Goal: Information Seeking & Learning: Learn about a topic

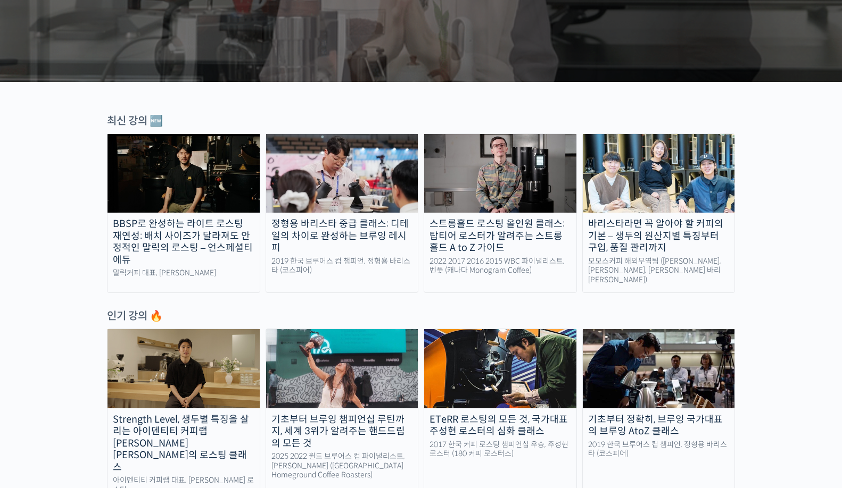
scroll to position [304, 0]
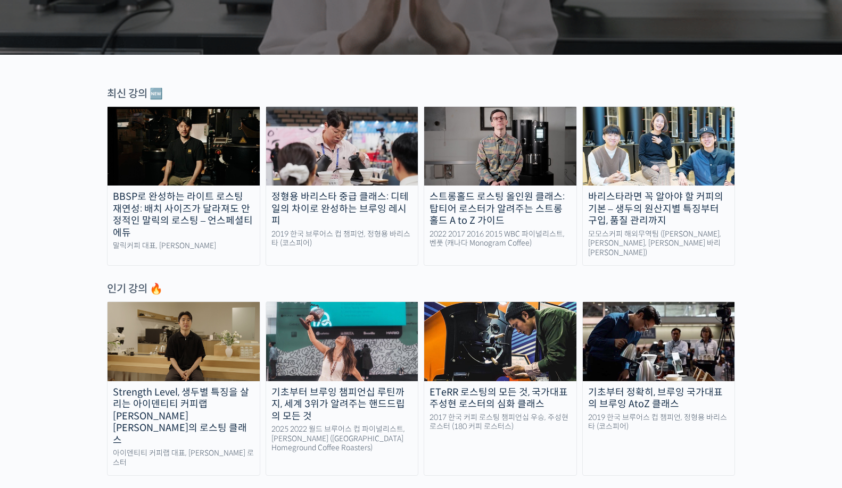
click at [209, 332] on img at bounding box center [183, 341] width 152 height 79
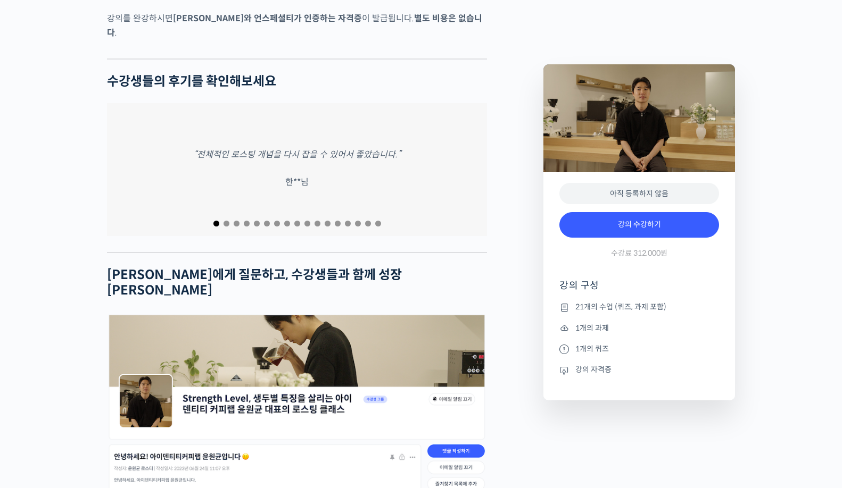
scroll to position [4351, 0]
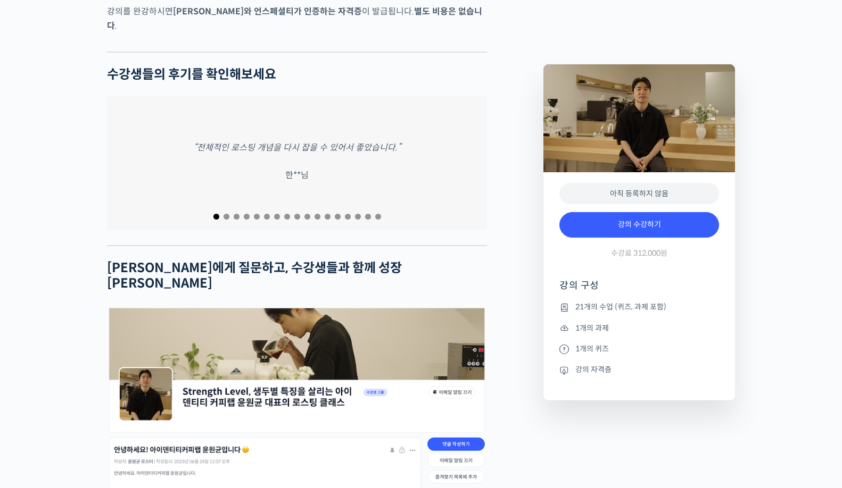
click at [226, 214] on span "Go to slide 2" at bounding box center [226, 217] width 6 height 6
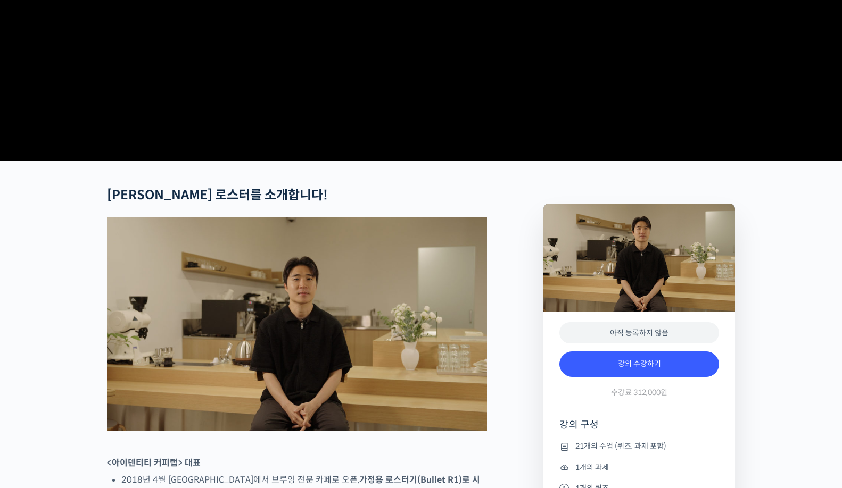
scroll to position [0, 0]
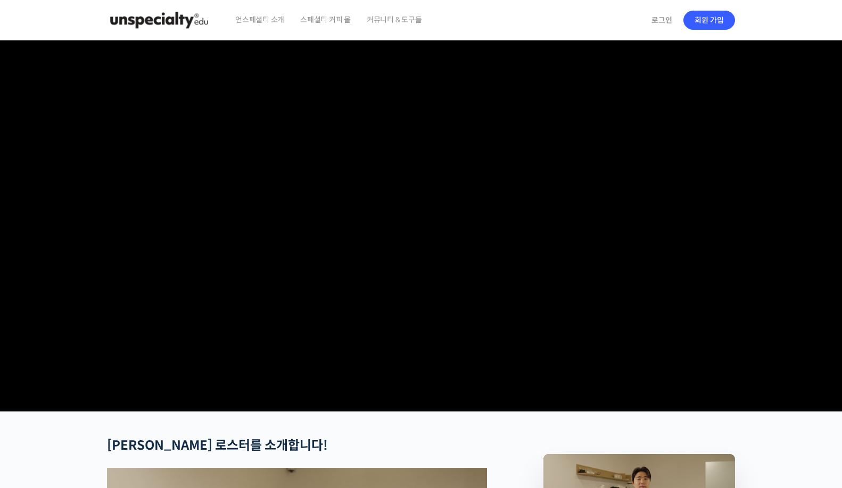
click at [564, 9] on div "언스페셜티 소개 스페셜티 커피 몰 커뮤니티 & 도구들" at bounding box center [436, 20] width 418 height 40
click at [478, 4] on div "언스페셜티 소개 스페셜티 커피 몰 커뮤니티 & 도구들" at bounding box center [436, 20] width 418 height 40
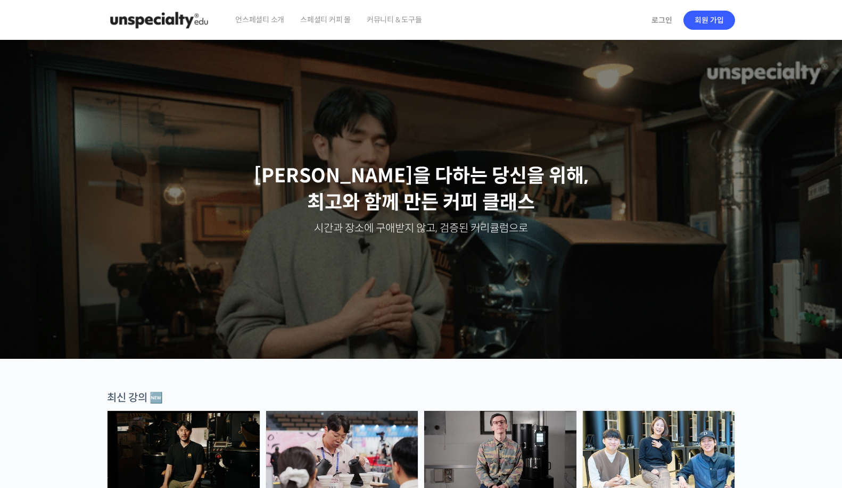
click at [318, 20] on span "스페셜티 커피 몰" at bounding box center [325, 19] width 51 height 40
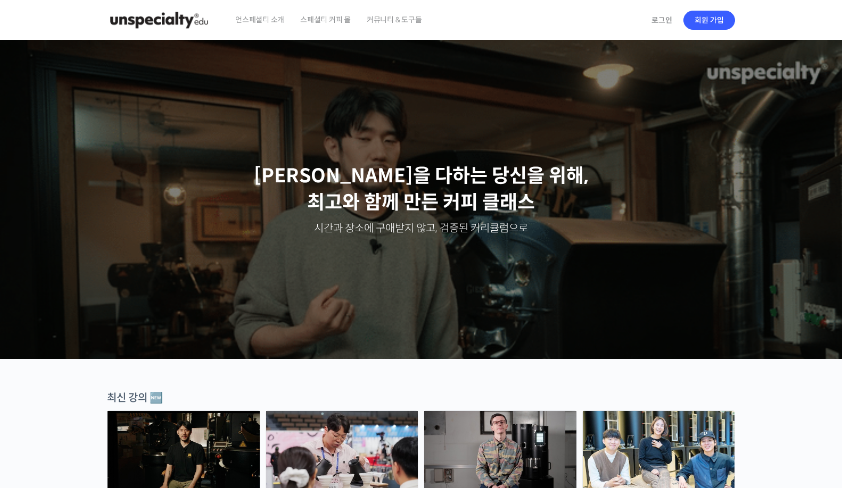
click at [378, 18] on span "커뮤니티 & 도구들" at bounding box center [394, 19] width 55 height 40
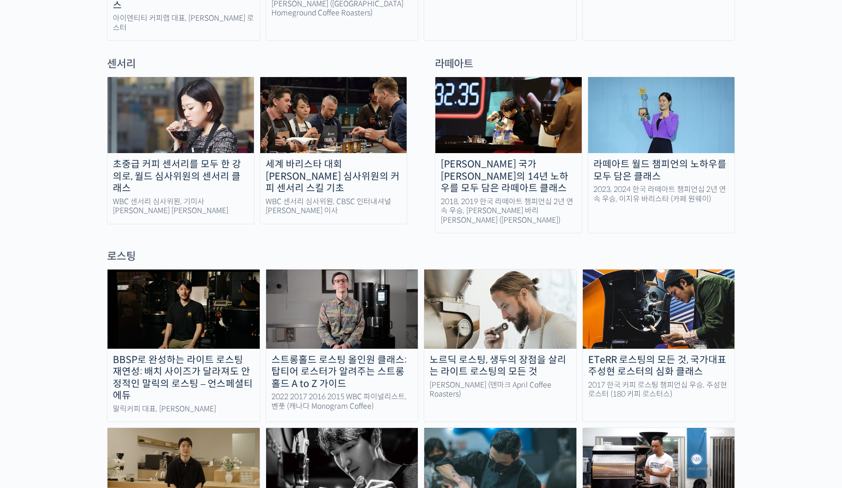
scroll to position [863, 0]
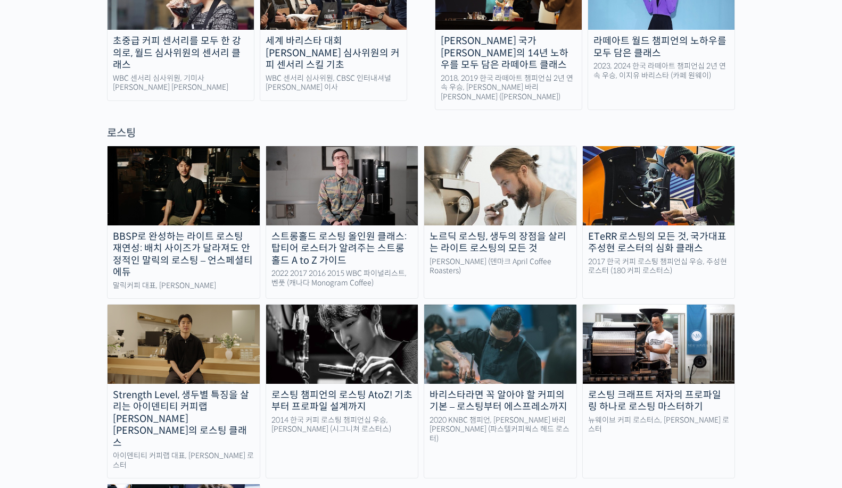
click at [513, 389] on div "바리스타라면 꼭 알아야 할 커피의 기본 – 로스팅부터 에스프레소까지" at bounding box center [500, 401] width 152 height 24
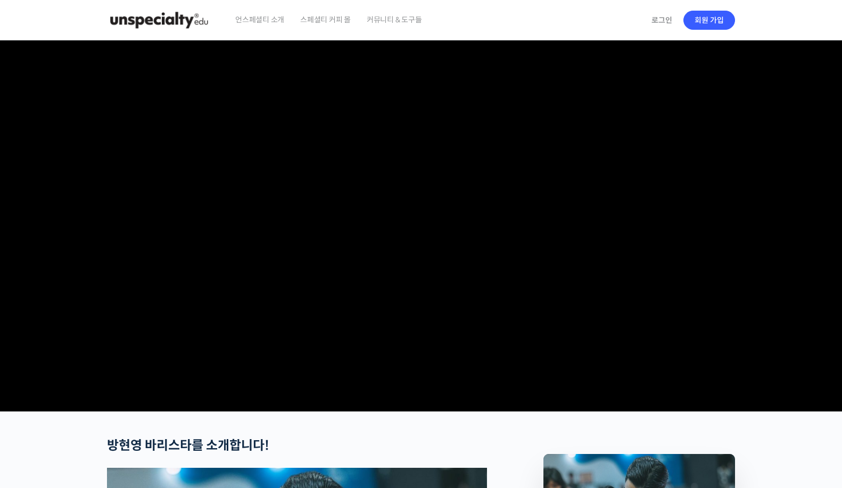
click at [530, 6] on div "언스페셜티 소개 스페셜티 커피 몰 커뮤니티 & 도구들" at bounding box center [436, 20] width 418 height 40
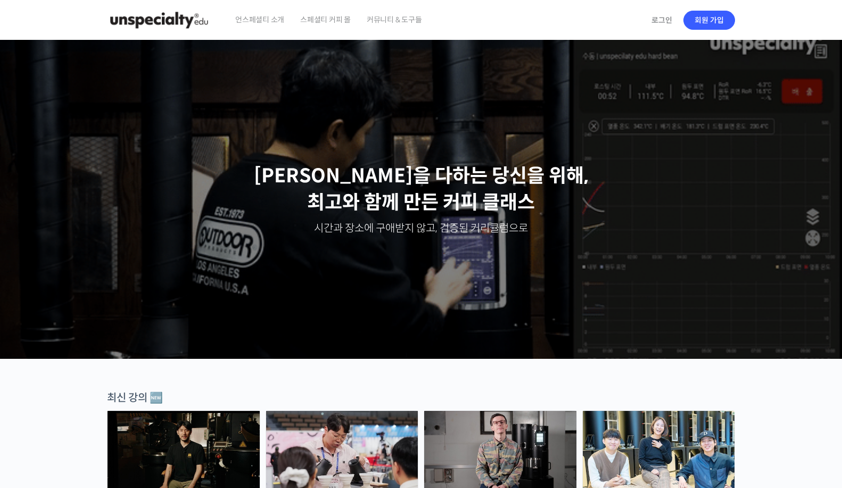
scroll to position [328, 0]
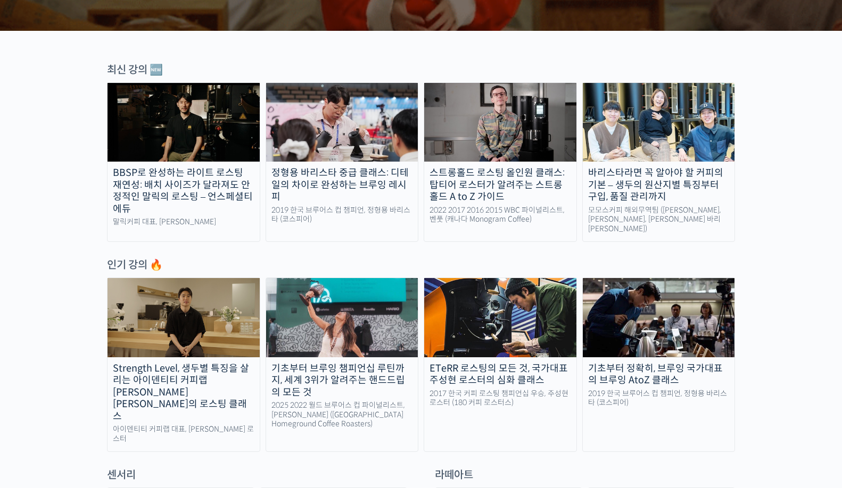
click at [214, 139] on img at bounding box center [183, 122] width 152 height 79
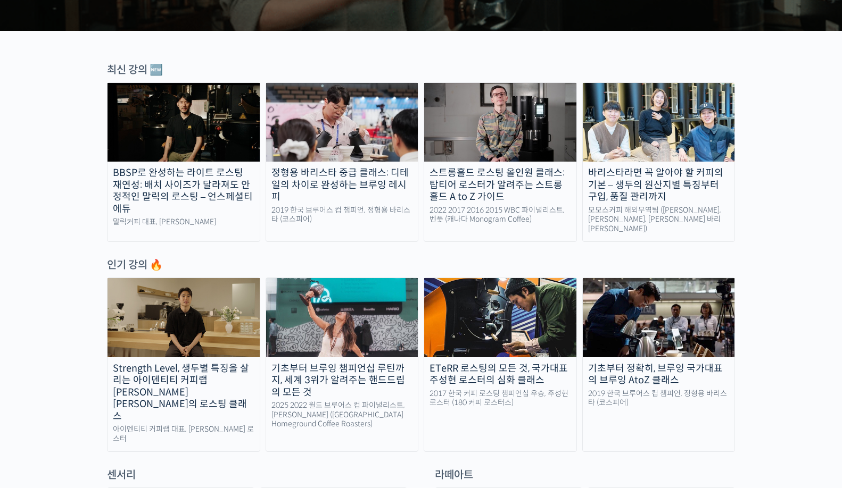
click at [379, 183] on div "정형용 바리스타 중급 클래스: 디테일의 차이로 완성하는 브루잉 레시피" at bounding box center [342, 185] width 152 height 36
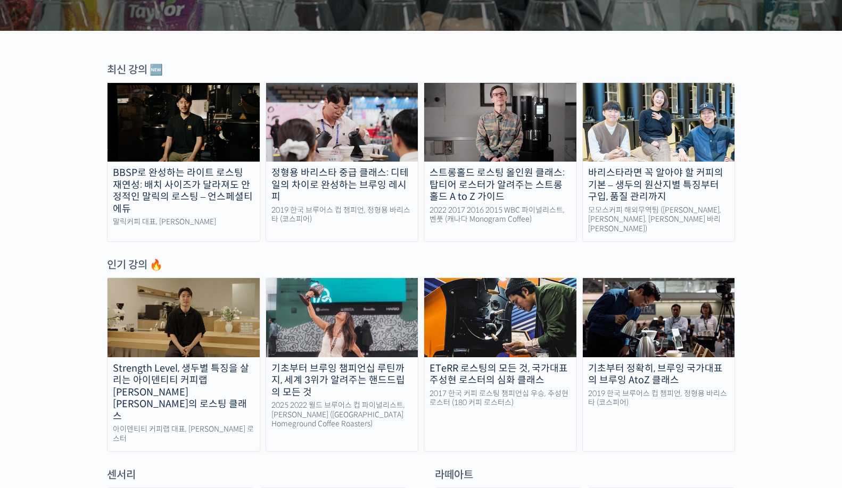
click at [517, 181] on div "스트롱홀드 로스팅 올인원 클래스: 탑티어 로스터가 알려주는 스트롱홀드 A to Z 가이드" at bounding box center [500, 185] width 152 height 36
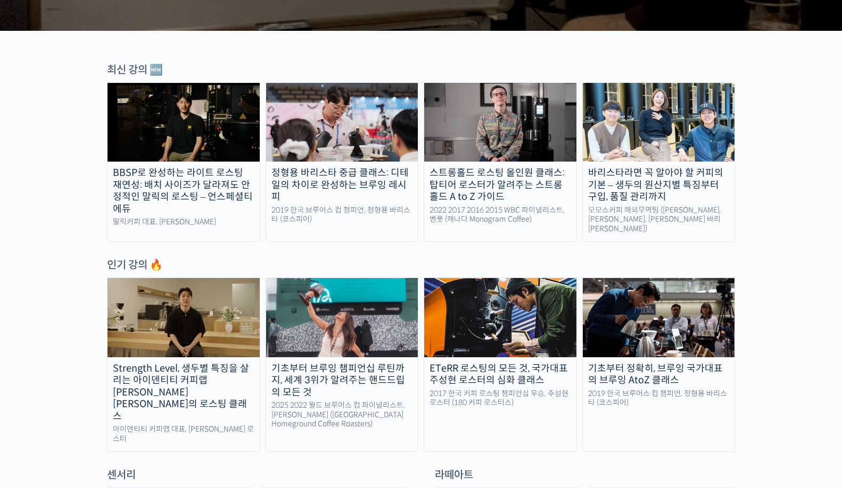
click at [685, 141] on img at bounding box center [658, 122] width 152 height 79
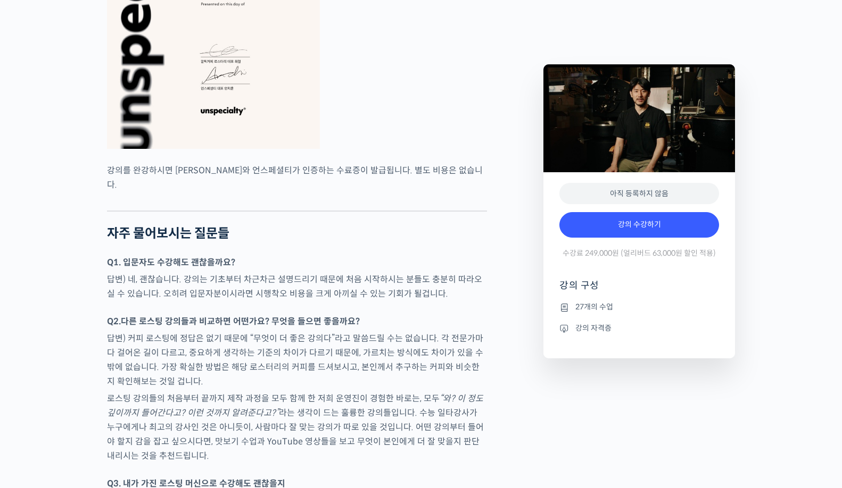
scroll to position [3300, 0]
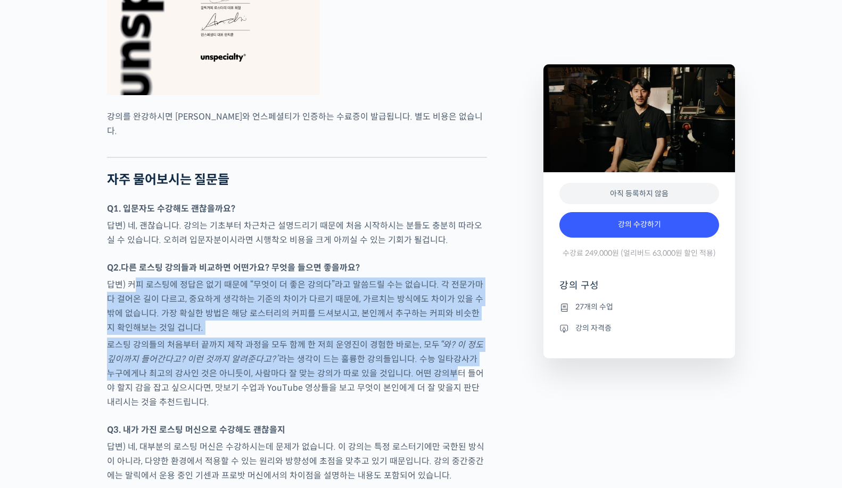
drag, startPoint x: 138, startPoint y: 313, endPoint x: 423, endPoint y: 402, distance: 298.1
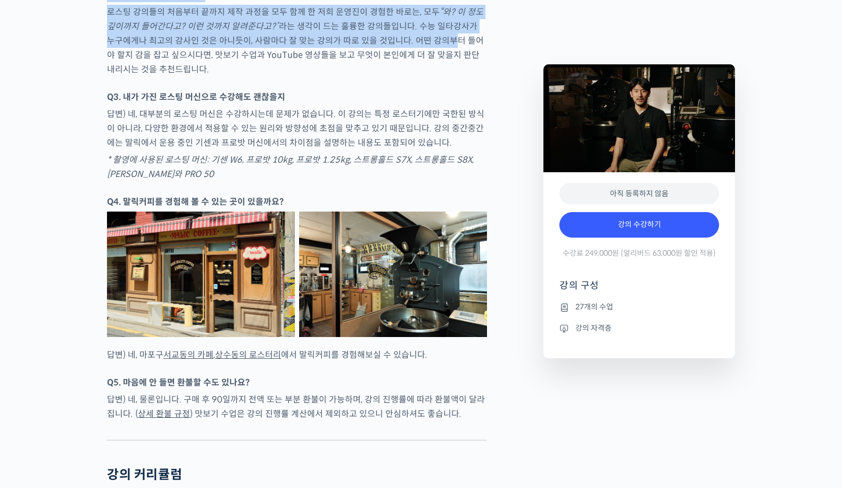
scroll to position [3742, 0]
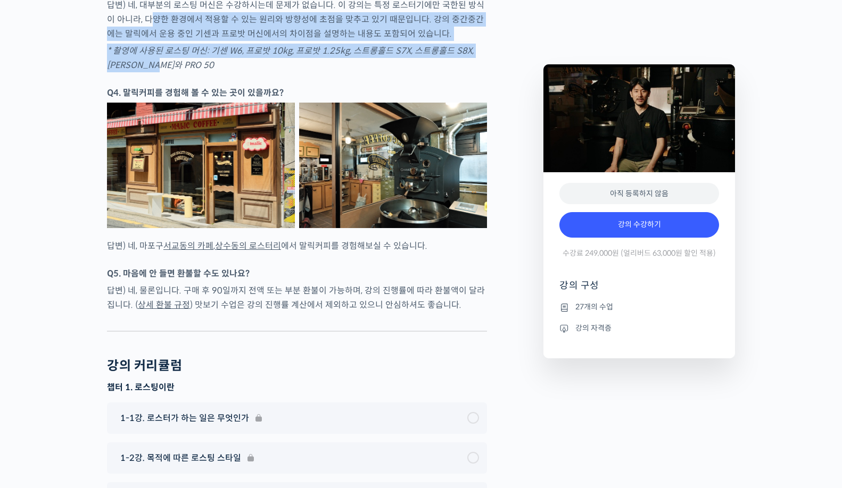
drag, startPoint x: 143, startPoint y: 39, endPoint x: 394, endPoint y: 88, distance: 255.8
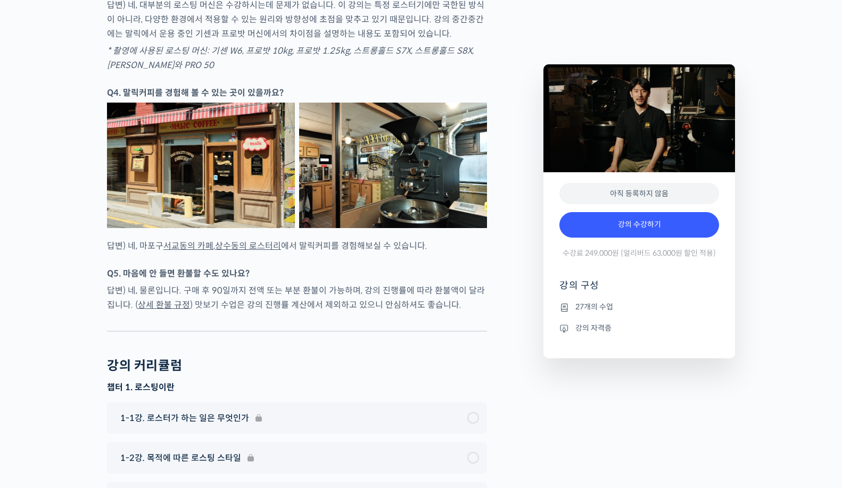
click at [328, 86] on div at bounding box center [297, 80] width 380 height 11
drag, startPoint x: 131, startPoint y: 27, endPoint x: 340, endPoint y: 73, distance: 214.2
click at [337, 71] on em "* 촬영에 사용된 로스팅 머신: 기센 W6, 프로밧 10kg, 프로밧 1.25kg, 스트롱홀드 S7X, 스트롱홀드 S8X, 이카와 PRO 50" at bounding box center [290, 58] width 367 height 26
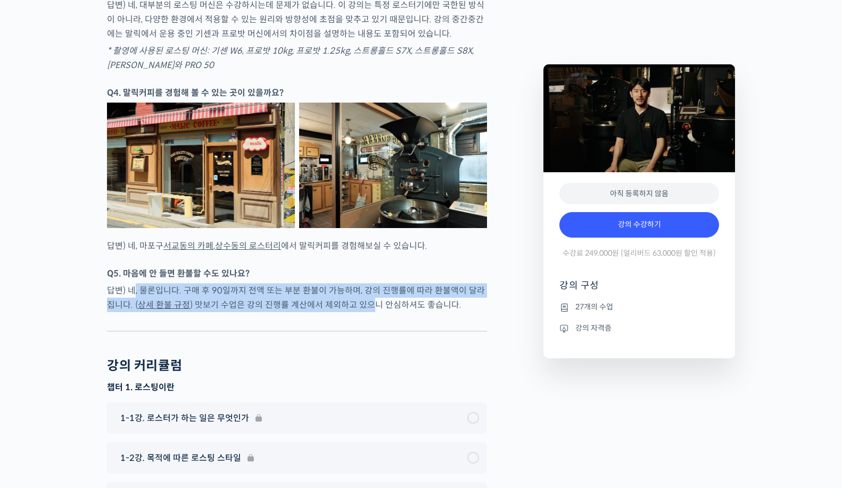
drag, startPoint x: 132, startPoint y: 314, endPoint x: 361, endPoint y: 332, distance: 229.0
click at [361, 312] on p "답변) 네, 물론입니다. 구매 후 90일까지 전액 또는 부분 환불이 가능하며, 강의 진행률에 따라 환불액이 달라집니다. ( 상세 환불 규정 )…" at bounding box center [297, 298] width 380 height 29
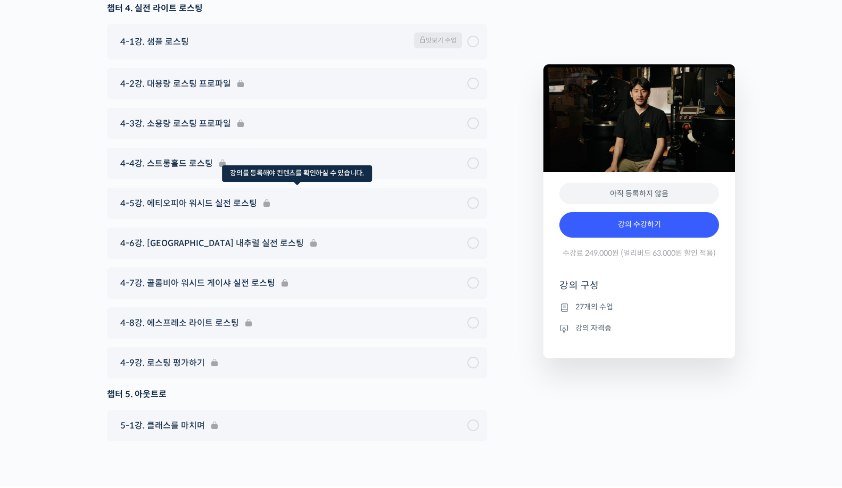
scroll to position [4992, 0]
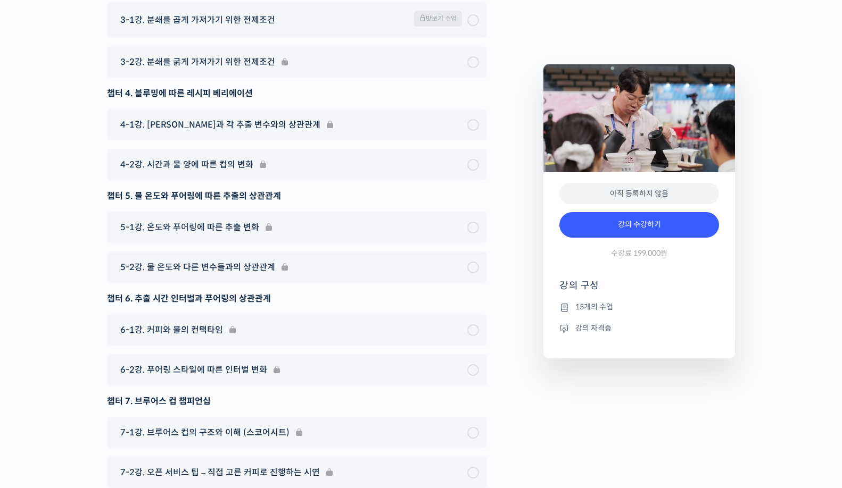
scroll to position [3619, 0]
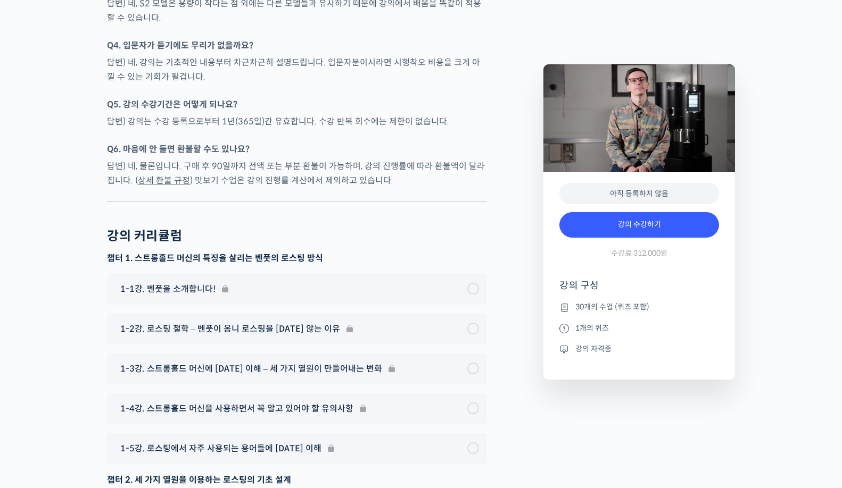
scroll to position [4988, 0]
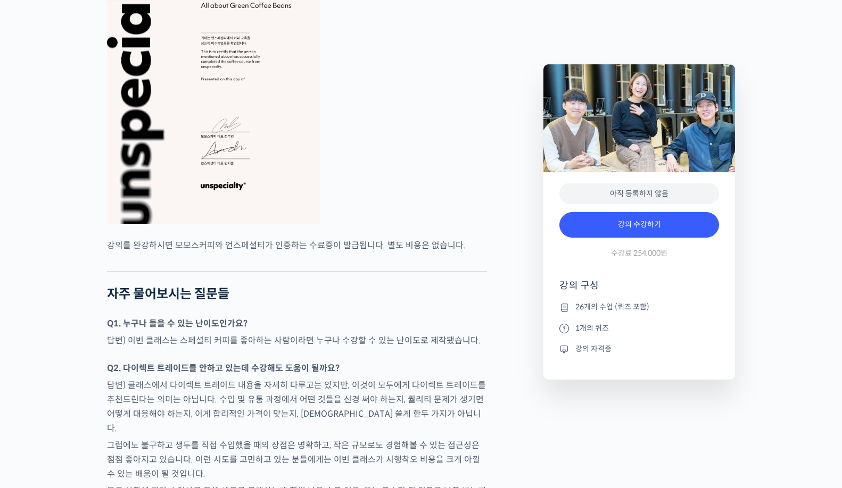
scroll to position [4480, 0]
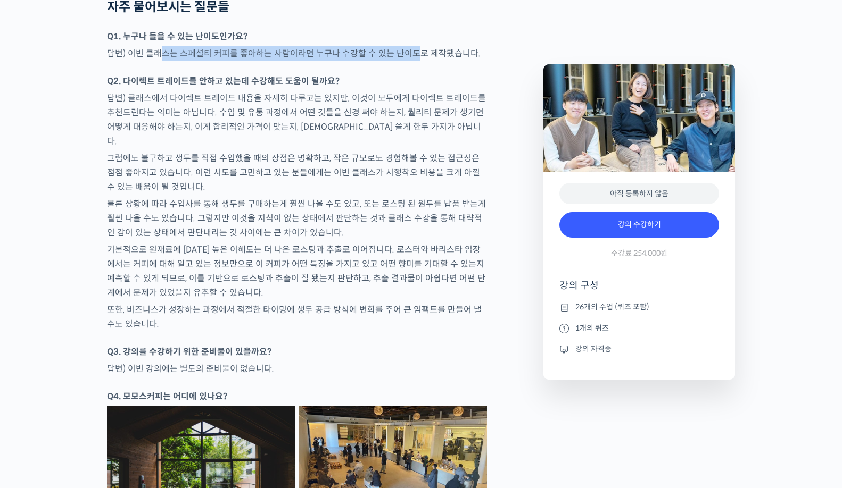
drag, startPoint x: 157, startPoint y: 64, endPoint x: 411, endPoint y: 70, distance: 254.3
click at [411, 61] on p "답변) 이번 클래스는 스페셜티 커피를 좋아하는 사람이라면 누구나 수강할 수 있는 난이도로 제작됐습니다." at bounding box center [297, 53] width 380 height 14
click at [263, 119] on p "답변) 클래스에서 다이렉트 트레이드 내용을 자세히 다루고는 있지만, 이것이 모두에게 다이렉트 트레이드를 추천드린다는 의미는 아닙니다. 수입 및…" at bounding box center [297, 119] width 380 height 57
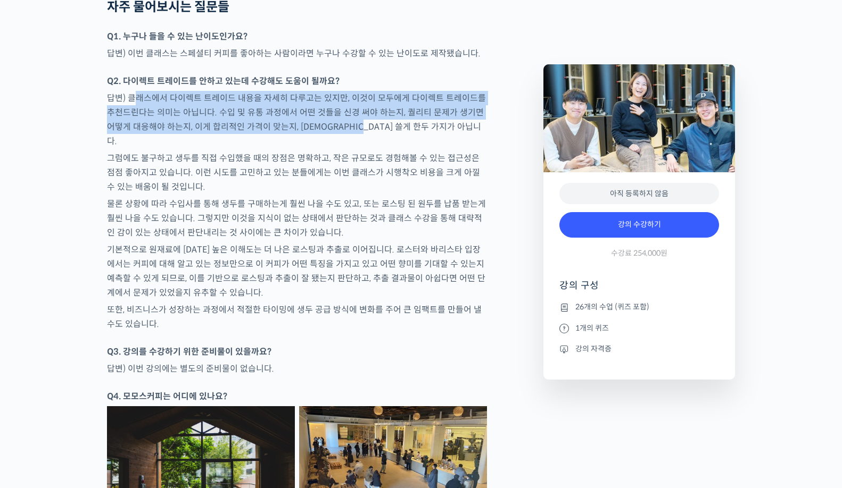
drag, startPoint x: 133, startPoint y: 105, endPoint x: 354, endPoint y: 132, distance: 222.9
click at [354, 132] on p "답변) 클래스에서 다이렉트 트레이드 내용을 자세히 다루고는 있지만, 이것이 모두에게 다이렉트 트레이드를 추천드린다는 의미는 아닙니다. 수입 및…" at bounding box center [297, 119] width 380 height 57
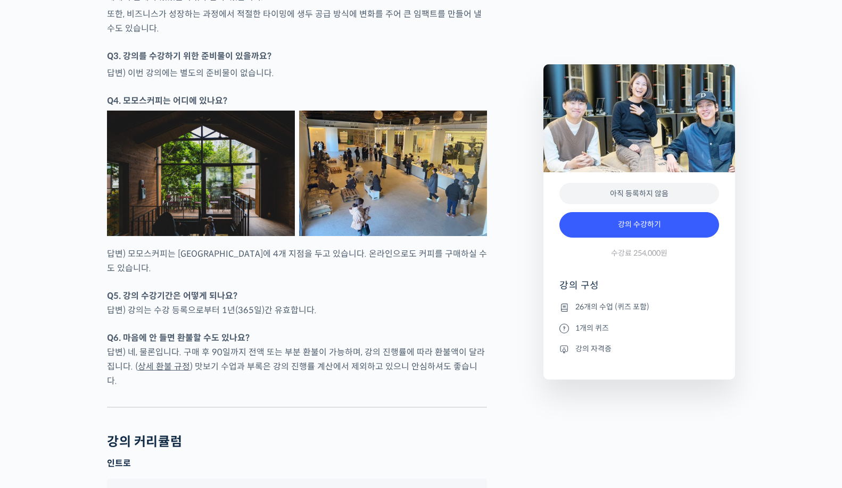
scroll to position [4783, 0]
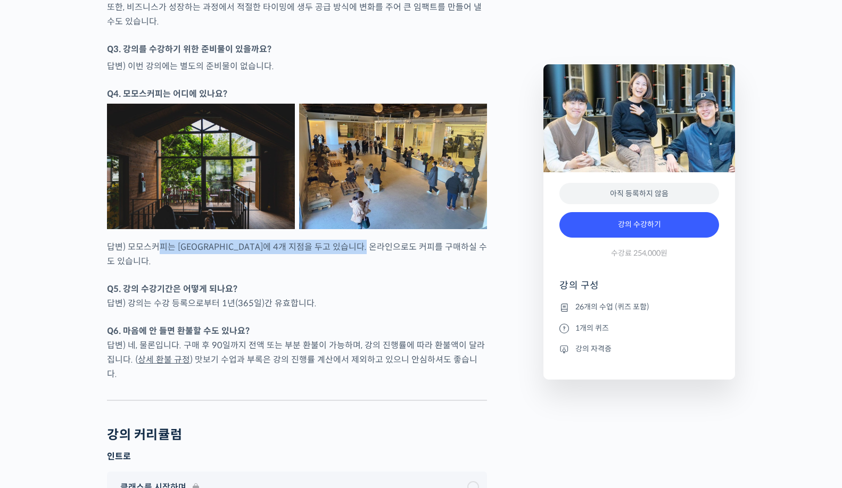
drag, startPoint x: 161, startPoint y: 240, endPoint x: 389, endPoint y: 237, distance: 228.2
click at [389, 240] on p "답변) 모모스커피는 [GEOGRAPHIC_DATA]에 4개 지점을 두고 있습니다. 온라인으로도 커피를 구매하실 수도 있습니다." at bounding box center [297, 254] width 380 height 29
click at [247, 290] on p "Q5. 강의 수강기간은 어떻게 되나요? 답변) 강의는 수강 등록으로부터 1년(365일)간 유효합니다." at bounding box center [297, 296] width 380 height 29
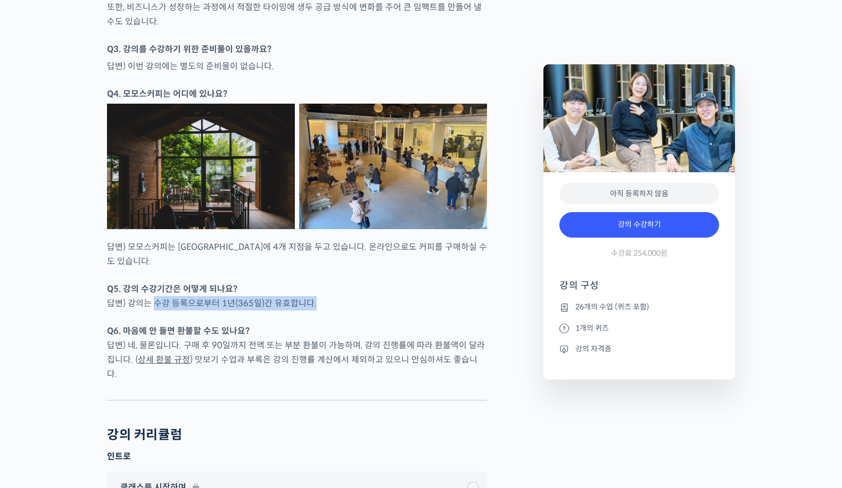
drag, startPoint x: 156, startPoint y: 289, endPoint x: 297, endPoint y: 300, distance: 141.4
click at [217, 384] on div at bounding box center [297, 392] width 380 height 16
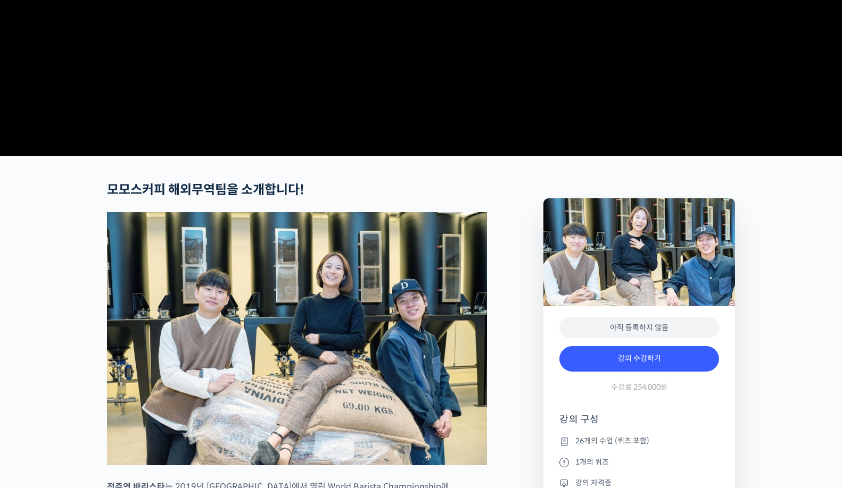
scroll to position [0, 0]
